Goal: Navigation & Orientation: Find specific page/section

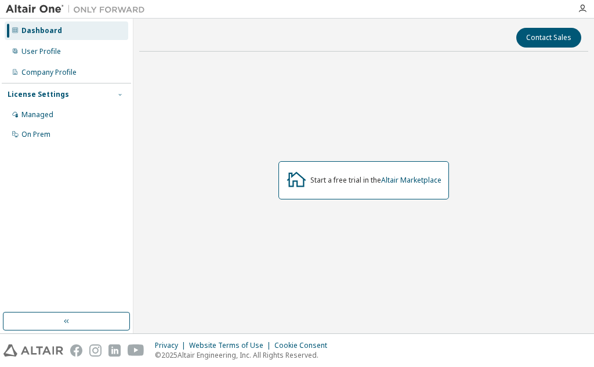
click at [115, 96] on button "button" at bounding box center [120, 94] width 10 height 10
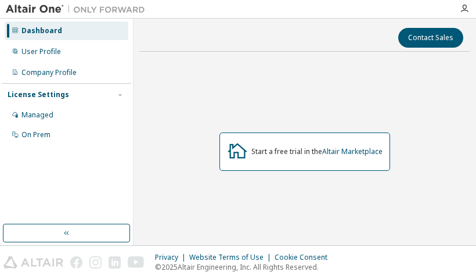
scroll to position [2, 0]
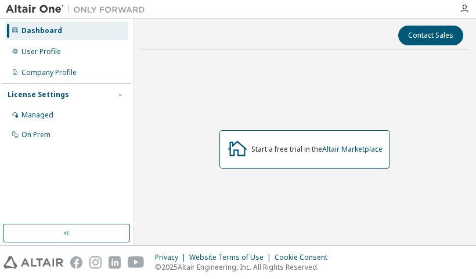
click at [369, 269] on div "Privacy Website Terms of Use Cookie Consent © 2025 Altair Engineering, Inc. All…" at bounding box center [238, 261] width 476 height 33
click at [446, 78] on div "Start a free trial in the Altair Marketplace" at bounding box center [304, 149] width 331 height 181
click at [230, 83] on div "Start a free trial in the Altair Marketplace" at bounding box center [304, 149] width 331 height 181
click at [434, 151] on div "Start a free trial in the Altair Marketplace" at bounding box center [304, 149] width 331 height 181
click at [188, 73] on div "Start a free trial in the Altair Marketplace" at bounding box center [304, 149] width 331 height 181
